Goal: Task Accomplishment & Management: Complete application form

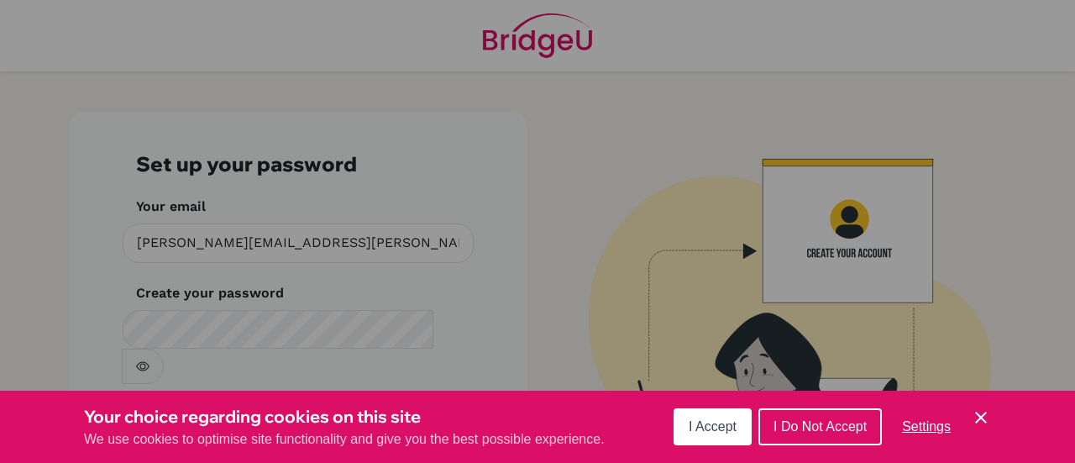
click at [790, 427] on span "I Do Not Accept" at bounding box center [819, 426] width 93 height 14
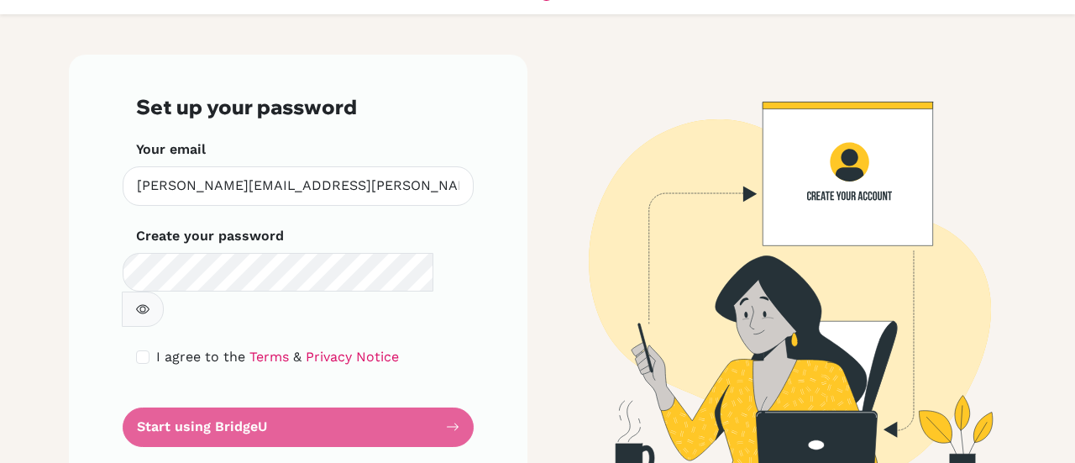
scroll to position [57, 0]
click at [352, 403] on form "Set up your password Your email christopher.davis@iis.kh.edu.tw Invalid email C…" at bounding box center [298, 270] width 324 height 351
click at [379, 384] on form "Set up your password Your email christopher.davis@iis.kh.edu.tw Invalid email C…" at bounding box center [298, 270] width 324 height 351
click at [136, 350] on input "checkbox" at bounding box center [142, 356] width 13 height 13
checkbox input "true"
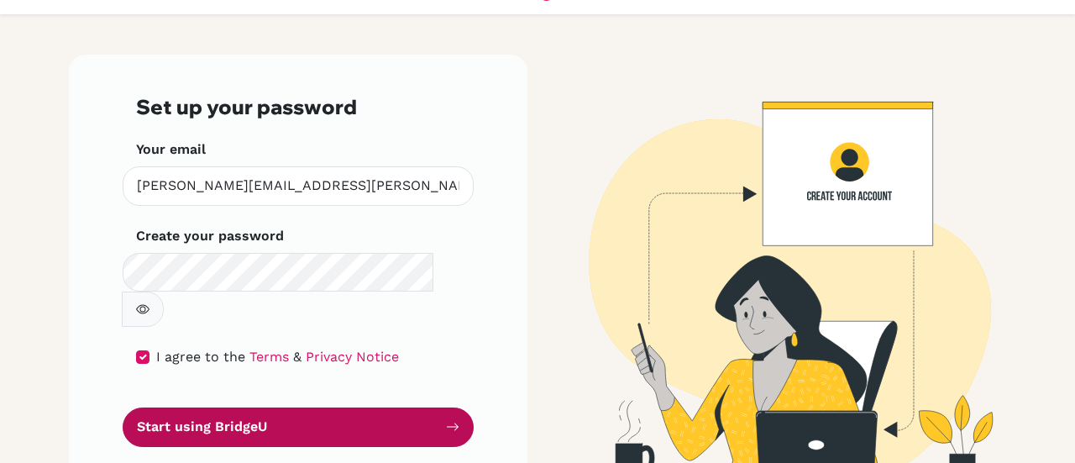
click at [166, 407] on button "Start using BridgeU" at bounding box center [298, 426] width 351 height 39
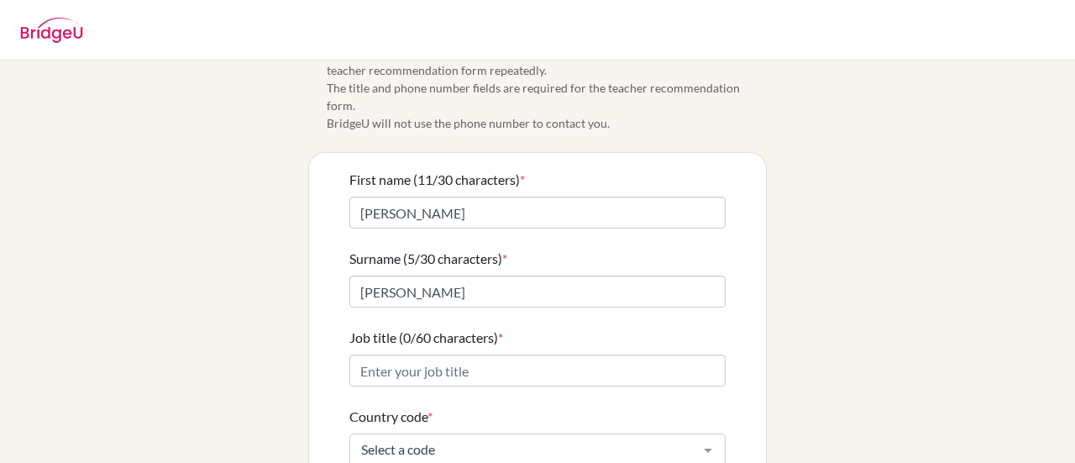
scroll to position [39, 0]
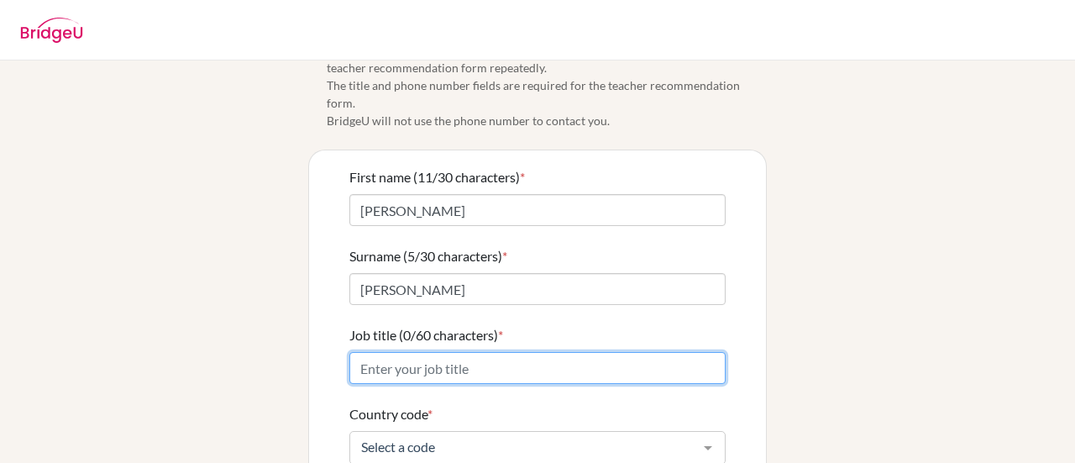
click at [372, 352] on input "Job title (0/60 characters) *" at bounding box center [537, 368] width 376 height 32
type input "L"
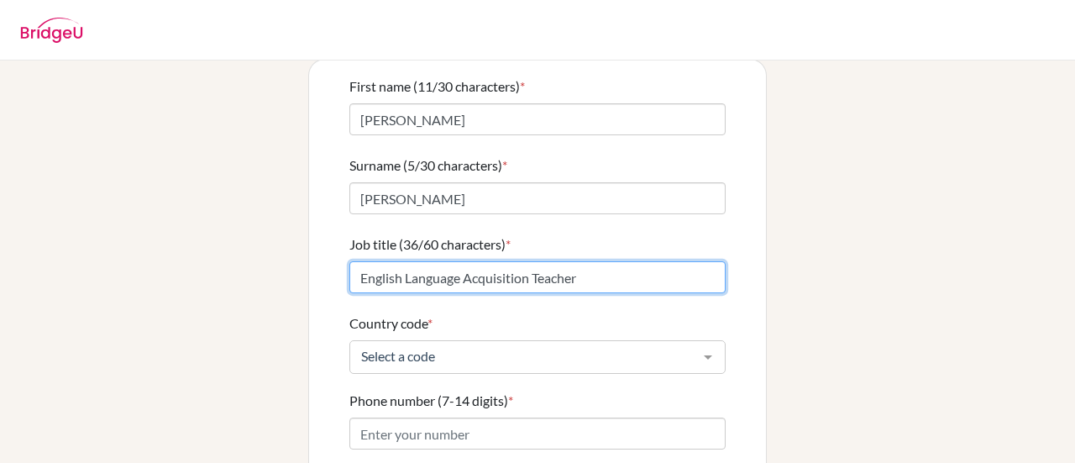
scroll to position [133, 0]
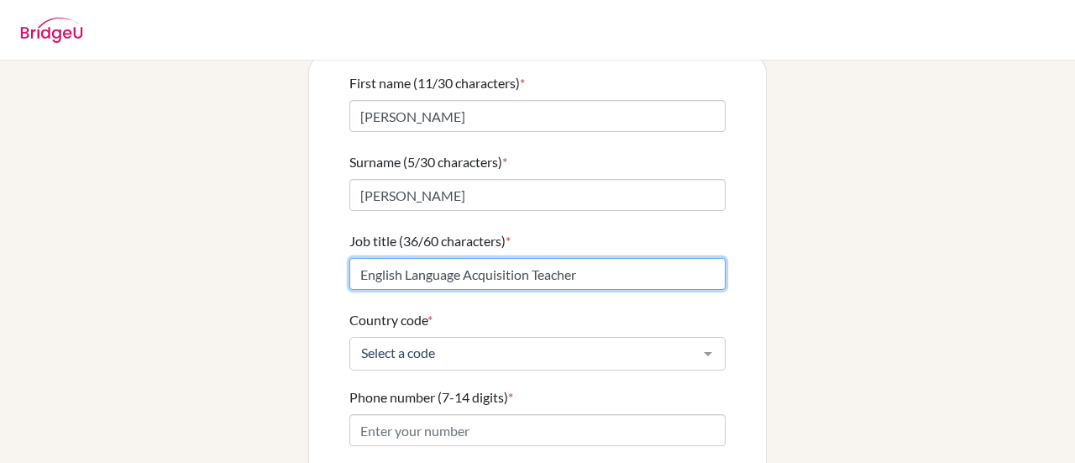
type input "English Language Acquisition Teacher"
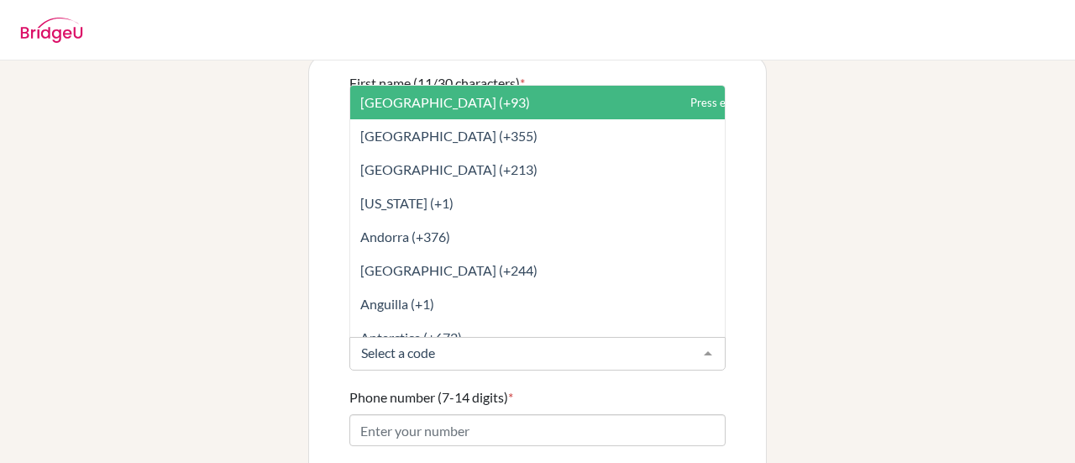
click at [372, 343] on div at bounding box center [537, 354] width 376 height 34
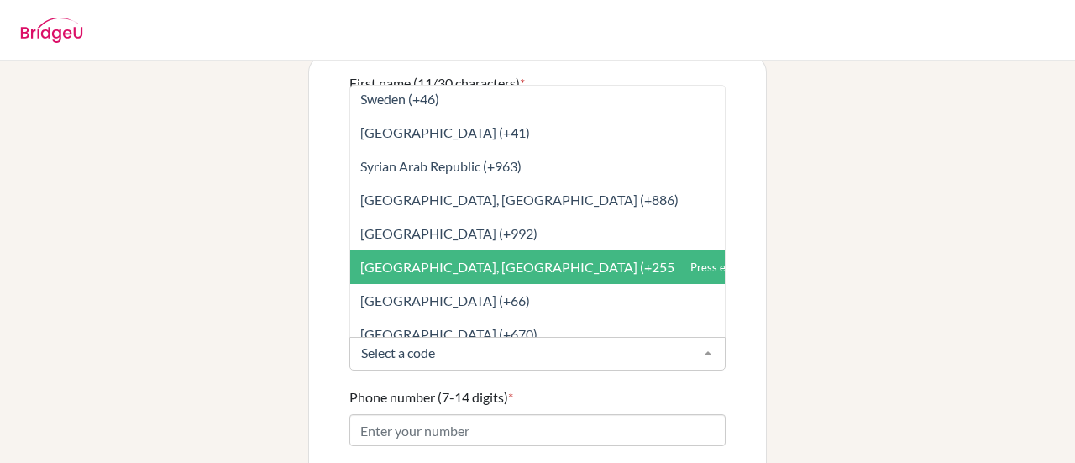
scroll to position [7088, 0]
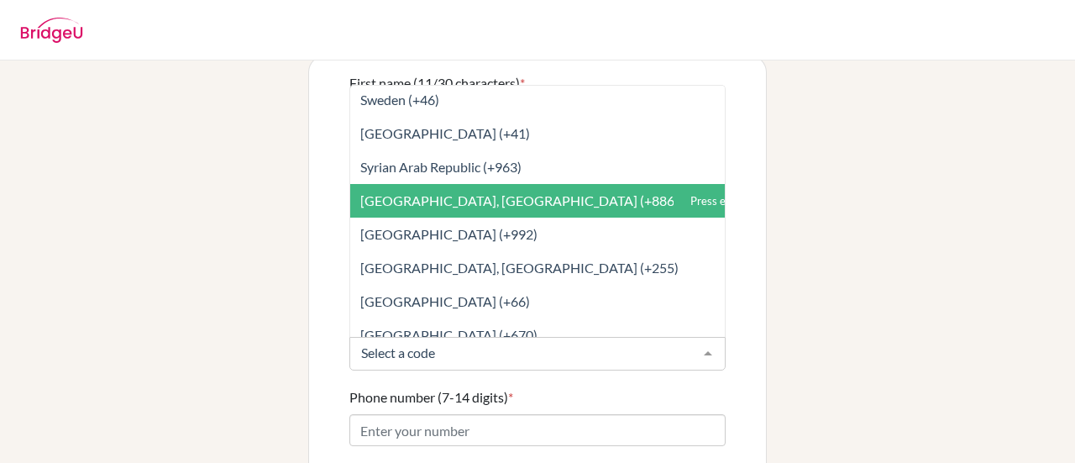
click at [408, 192] on span "[GEOGRAPHIC_DATA], [GEOGRAPHIC_DATA] (+886)" at bounding box center [574, 201] width 449 height 34
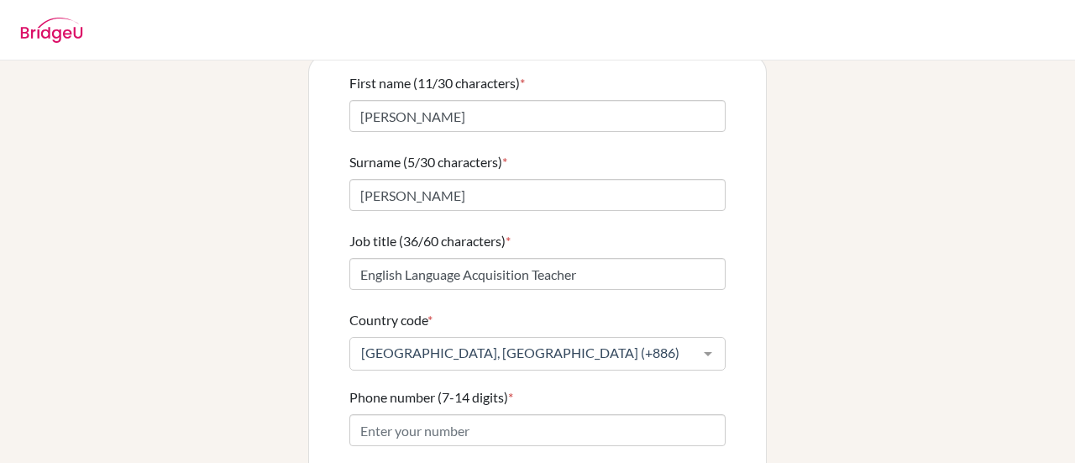
click at [276, 296] on div "Info Please confirm your profile details first so that you won’t need to input …" at bounding box center [537, 280] width 957 height 667
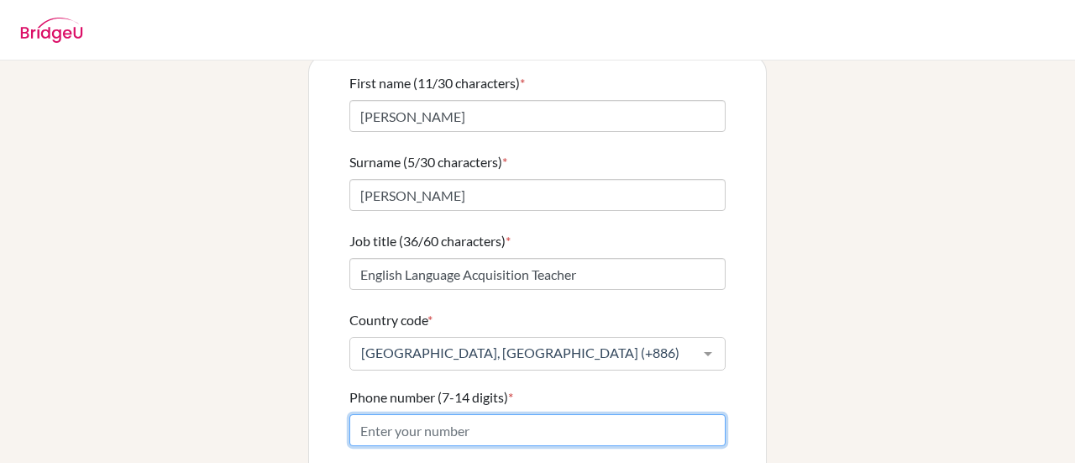
click at [381, 414] on input "Phone number (7-14 digits) *" at bounding box center [537, 430] width 376 height 32
type input "0901261909"
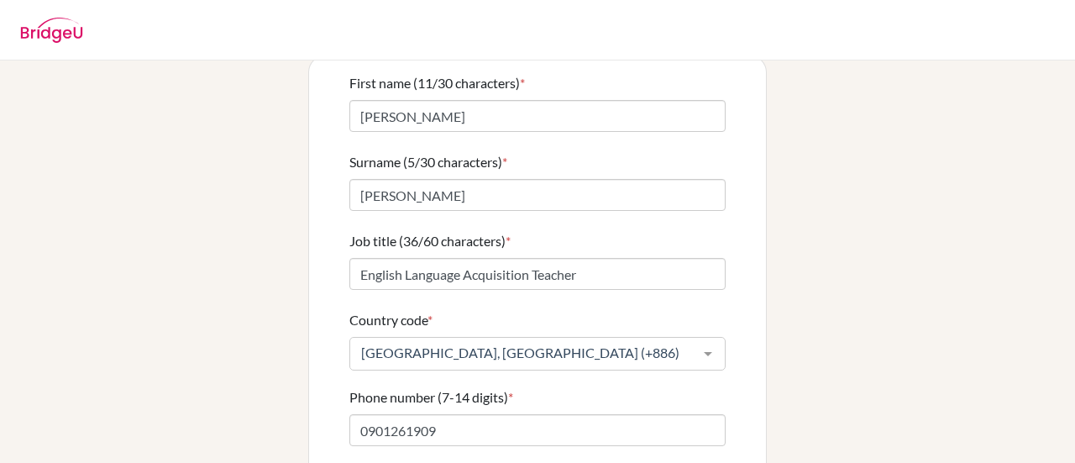
click at [195, 348] on div "Info Please confirm your profile details first so that you won’t need to input …" at bounding box center [537, 280] width 957 height 667
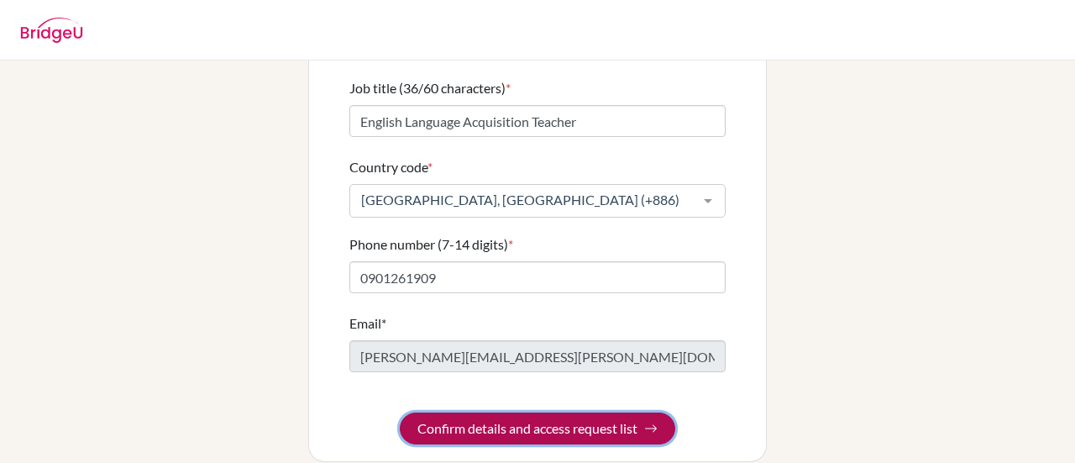
click at [529, 412] on button "Confirm details and access request list" at bounding box center [537, 428] width 275 height 32
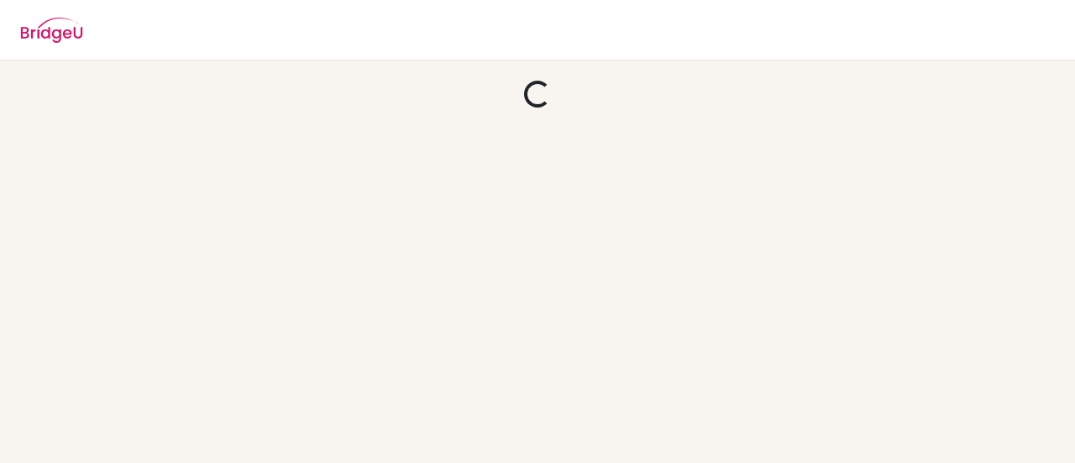
scroll to position [0, 0]
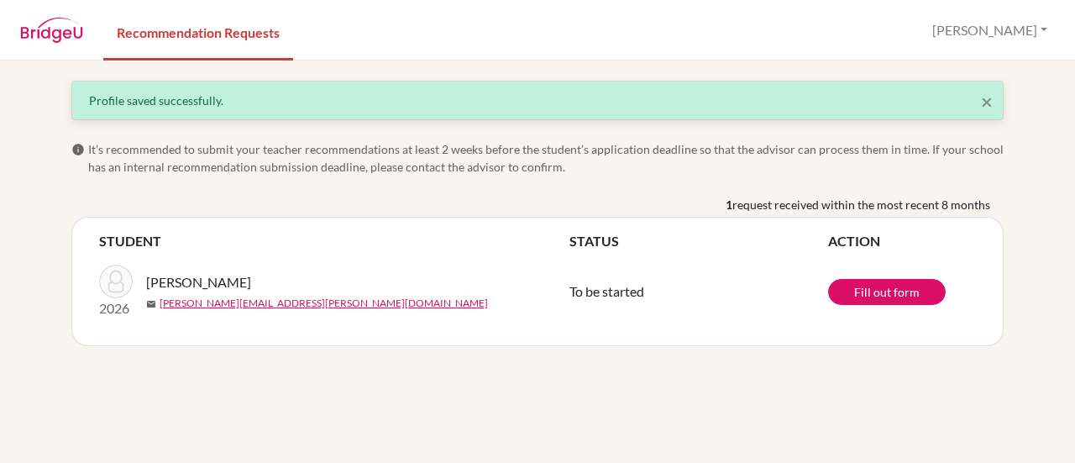
drag, startPoint x: 285, startPoint y: 285, endPoint x: 418, endPoint y: 310, distance: 134.9
click at [418, 310] on div "2026 [PERSON_NAME]-Ling mail [PERSON_NAME][EMAIL_ADDRESS][PERSON_NAME][DOMAIN_N…" at bounding box center [333, 291] width 495 height 54
click at [438, 311] on div "2026 [PERSON_NAME]-Ling mail [PERSON_NAME][EMAIL_ADDRESS][PERSON_NAME][DOMAIN_N…" at bounding box center [333, 291] width 495 height 54
click at [860, 300] on link "Fill out form" at bounding box center [887, 292] width 118 height 26
click at [902, 298] on link "Fill out form" at bounding box center [887, 292] width 118 height 26
